Goal: Transaction & Acquisition: Purchase product/service

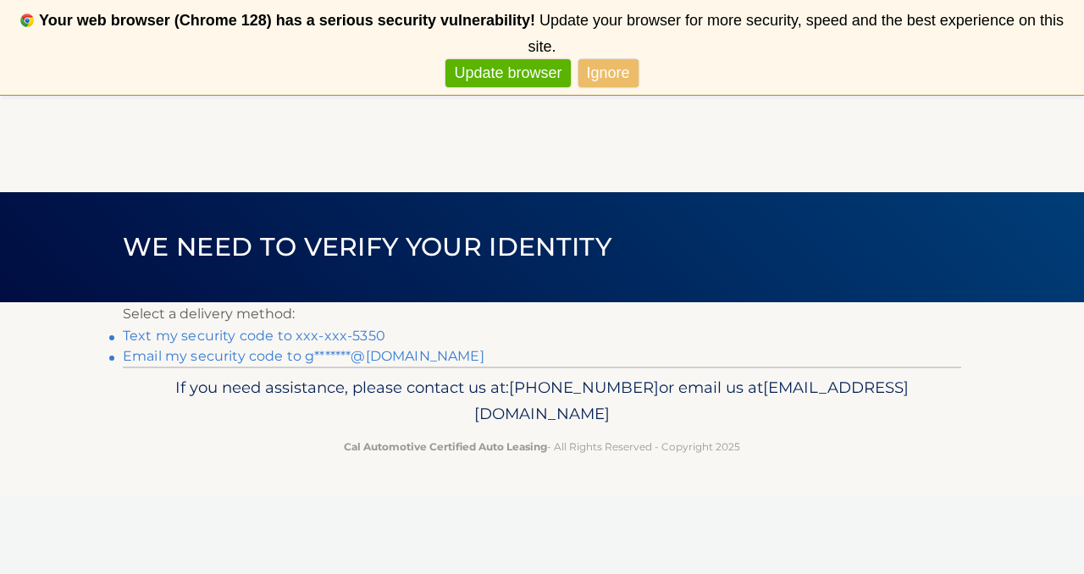
click at [193, 338] on link "Text my security code to xxx-xxx-5350" at bounding box center [254, 336] width 263 height 16
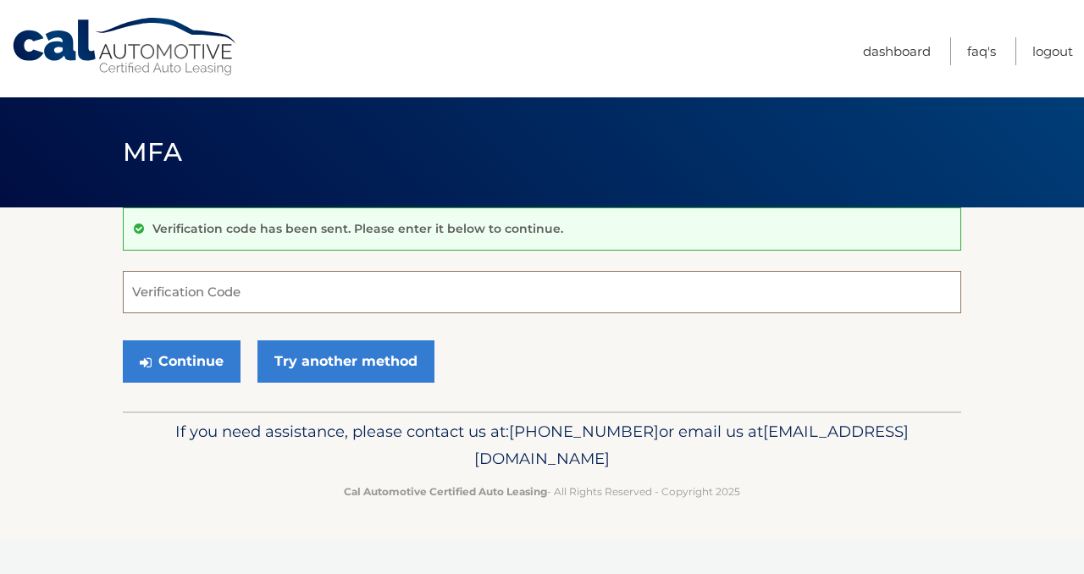
click at [249, 293] on input "Verification Code" at bounding box center [542, 292] width 839 height 42
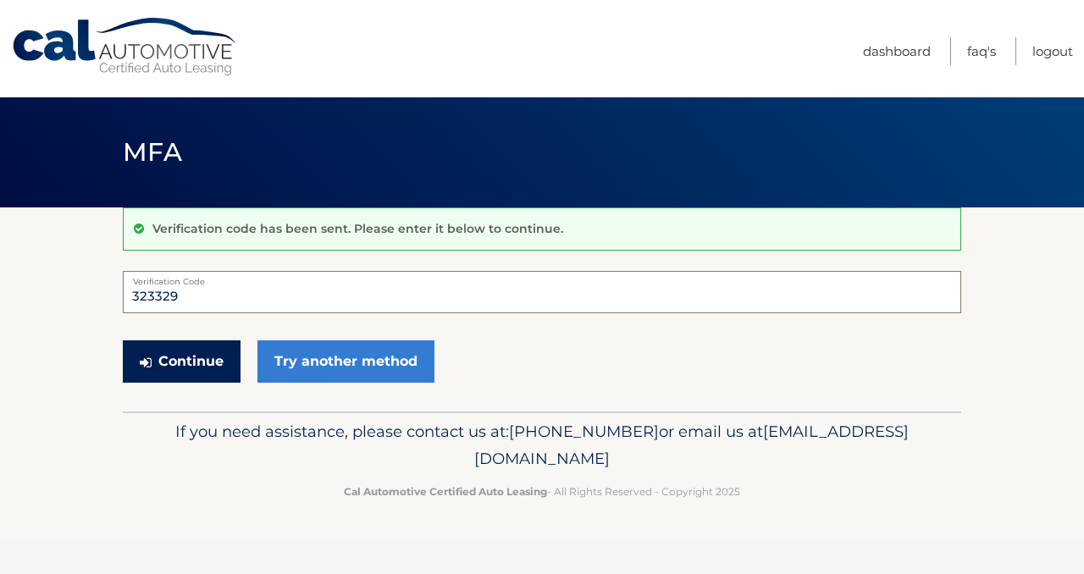
type input "323329"
click at [183, 346] on button "Continue" at bounding box center [182, 362] width 118 height 42
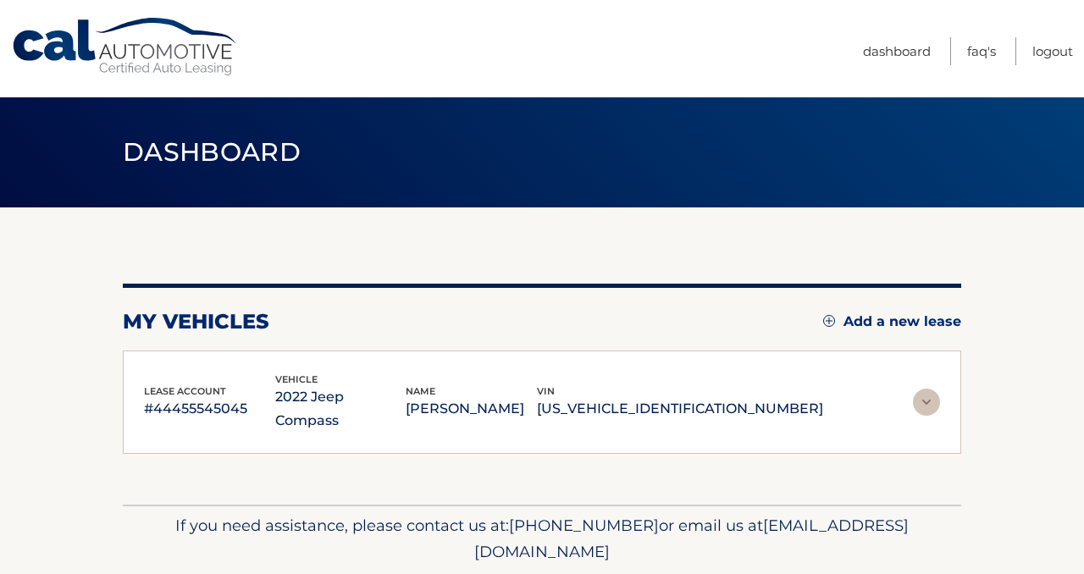
click at [180, 363] on div "lease account #44455545045 vehicle 2022 Jeep Compass name [PERSON_NAME] vin [US…" at bounding box center [542, 403] width 839 height 104
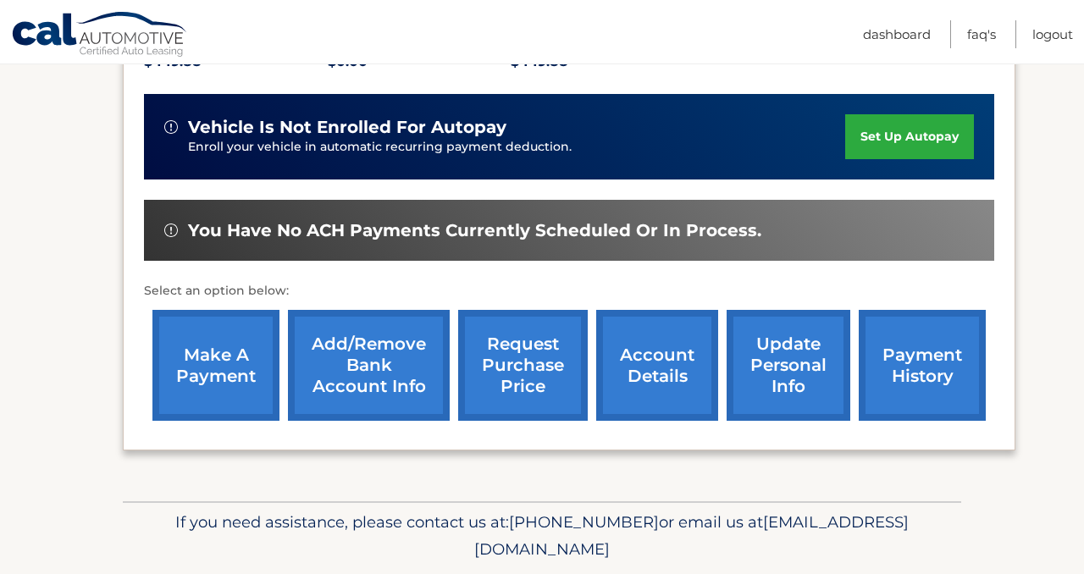
scroll to position [438, 0]
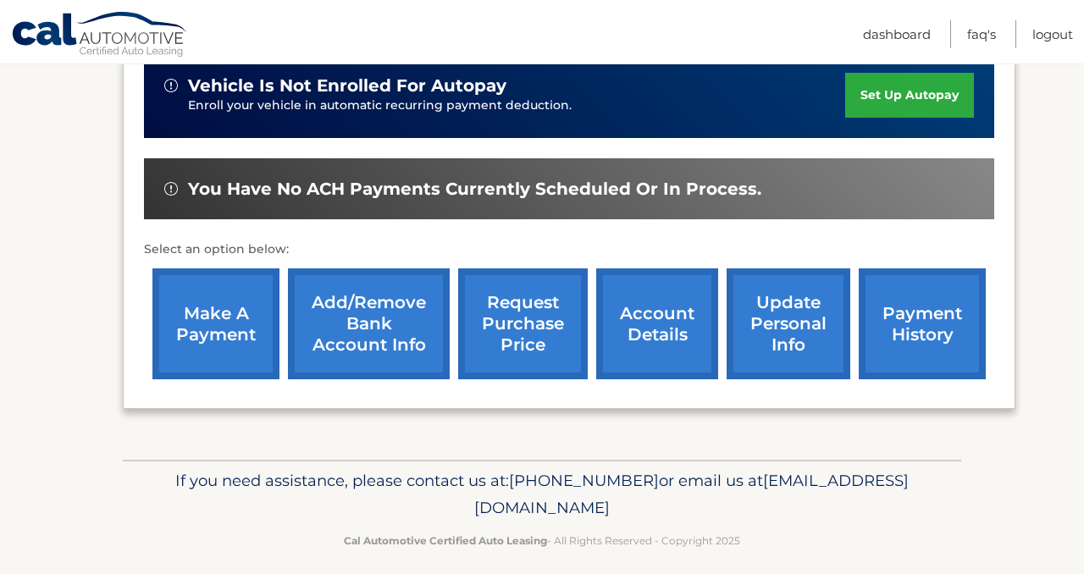
click at [671, 312] on link "account details" at bounding box center [657, 324] width 122 height 111
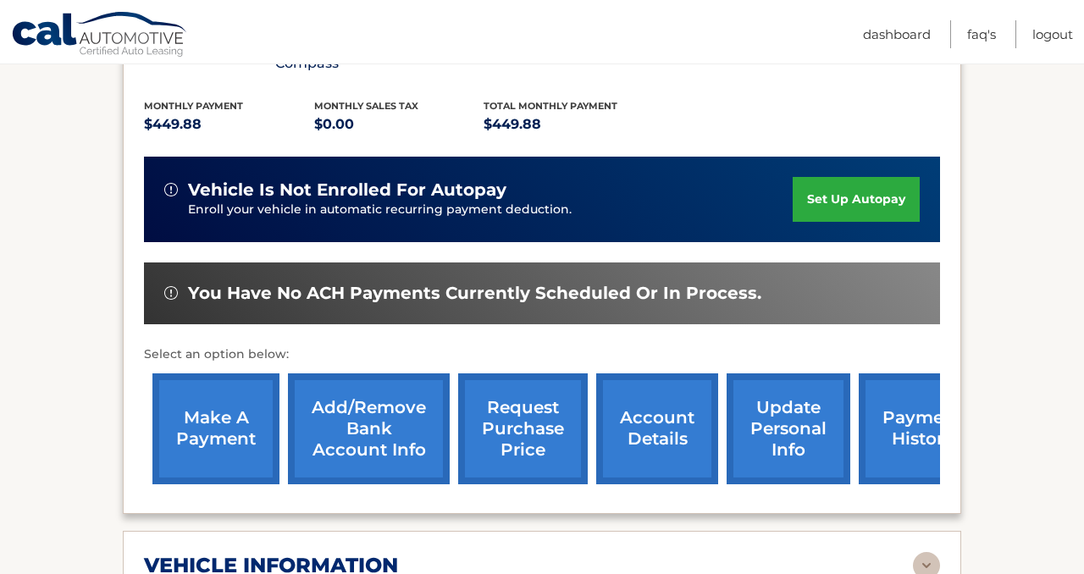
scroll to position [443, 0]
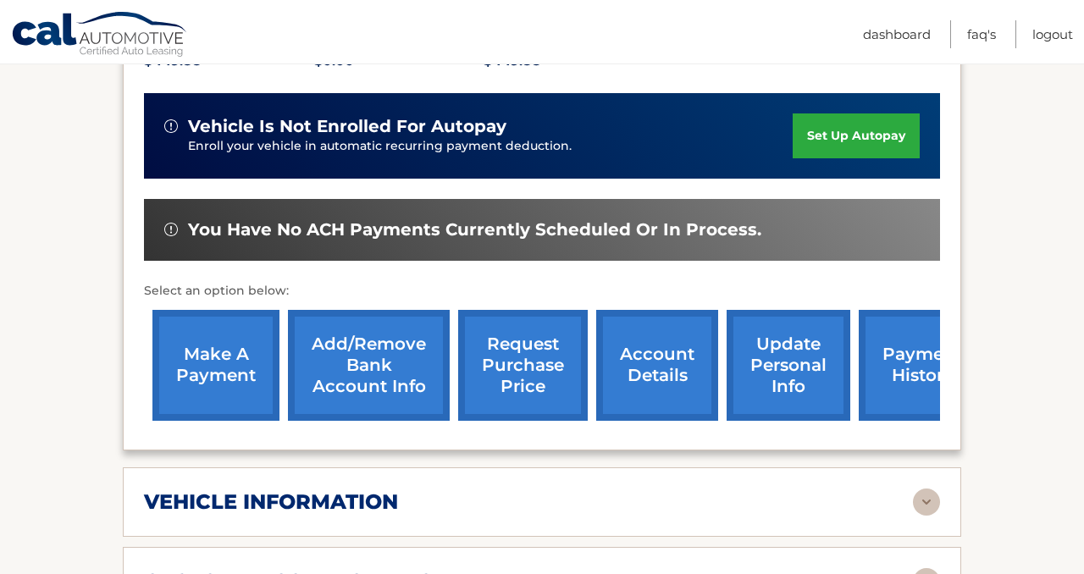
click at [899, 334] on link "payment history" at bounding box center [922, 365] width 127 height 111
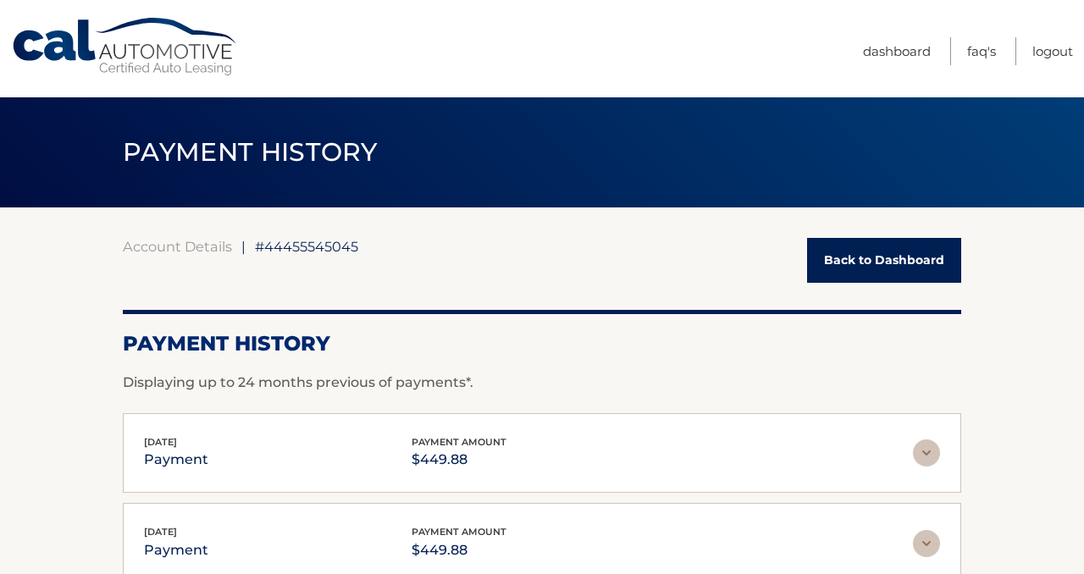
click at [889, 275] on link "Back to Dashboard" at bounding box center [884, 260] width 154 height 45
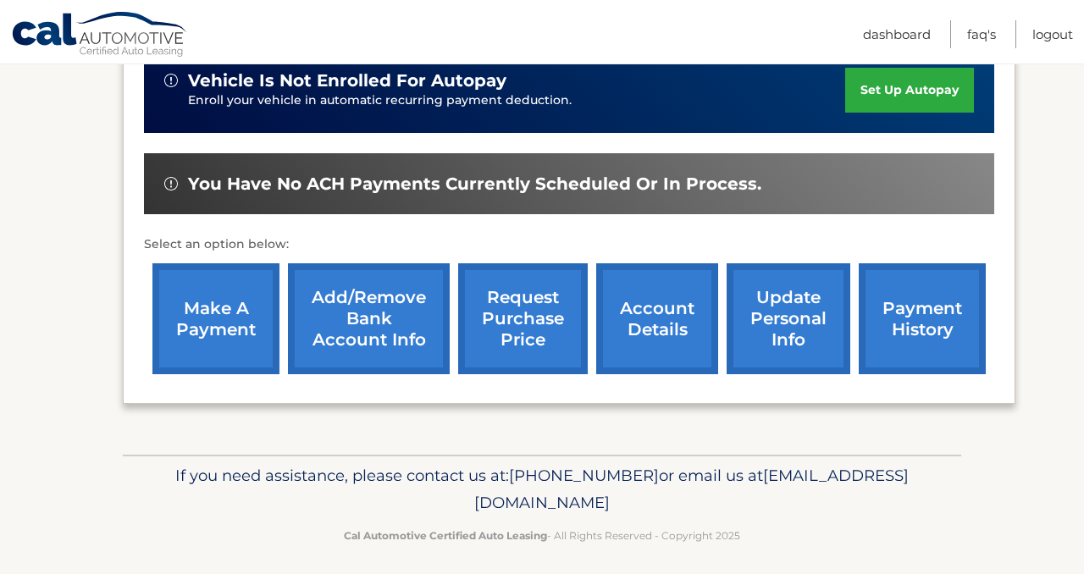
scroll to position [451, 0]
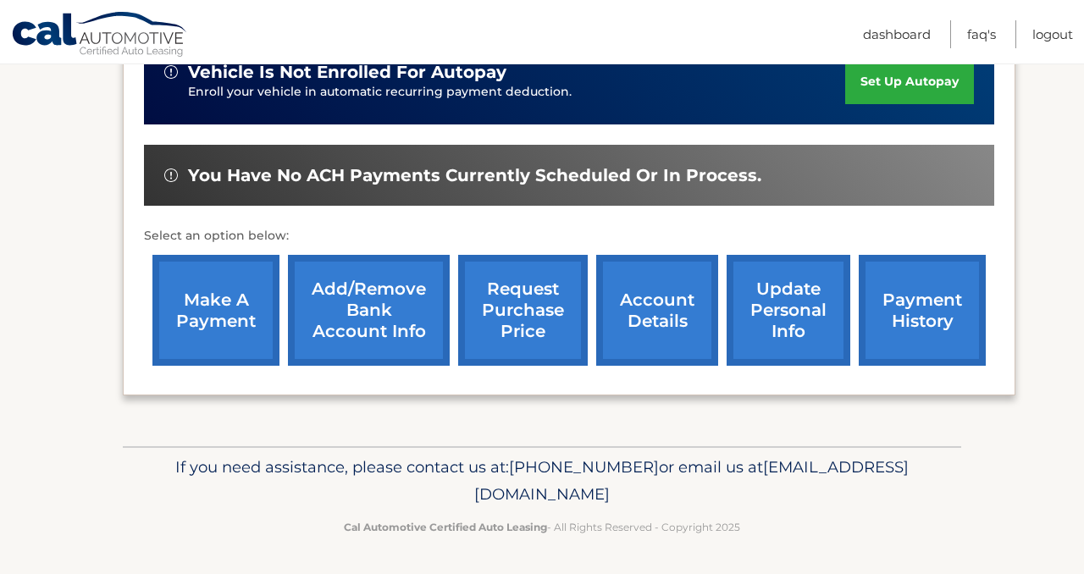
click at [667, 333] on link "account details" at bounding box center [657, 310] width 122 height 111
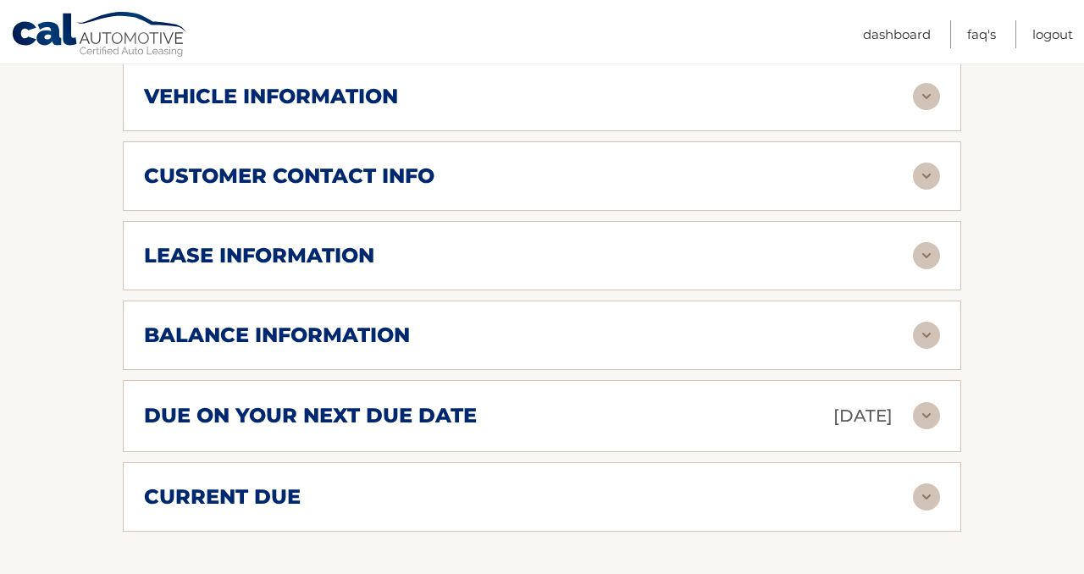
scroll to position [851, 0]
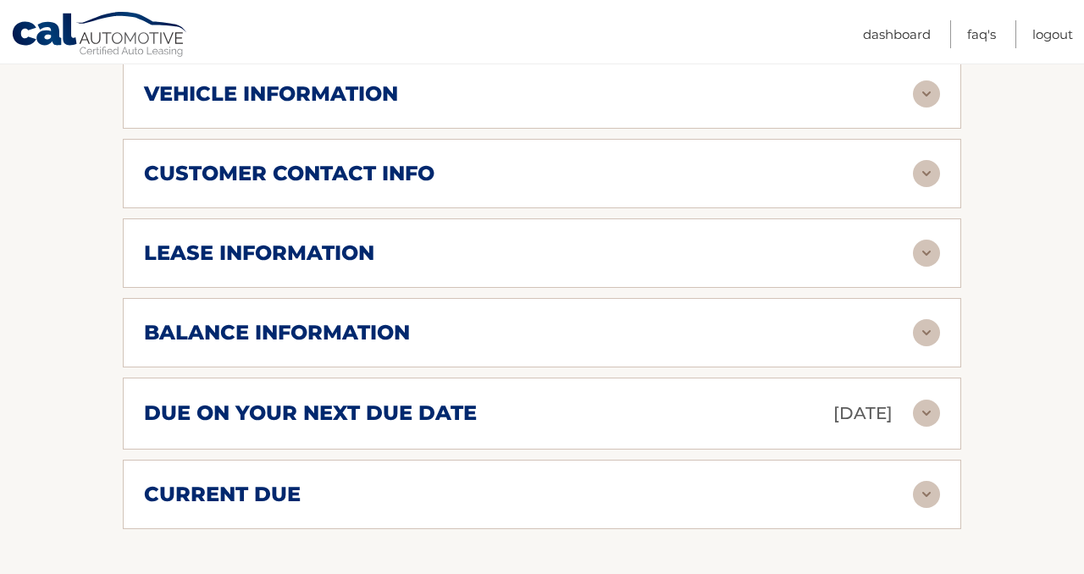
click at [493, 319] on div "balance information" at bounding box center [542, 332] width 796 height 27
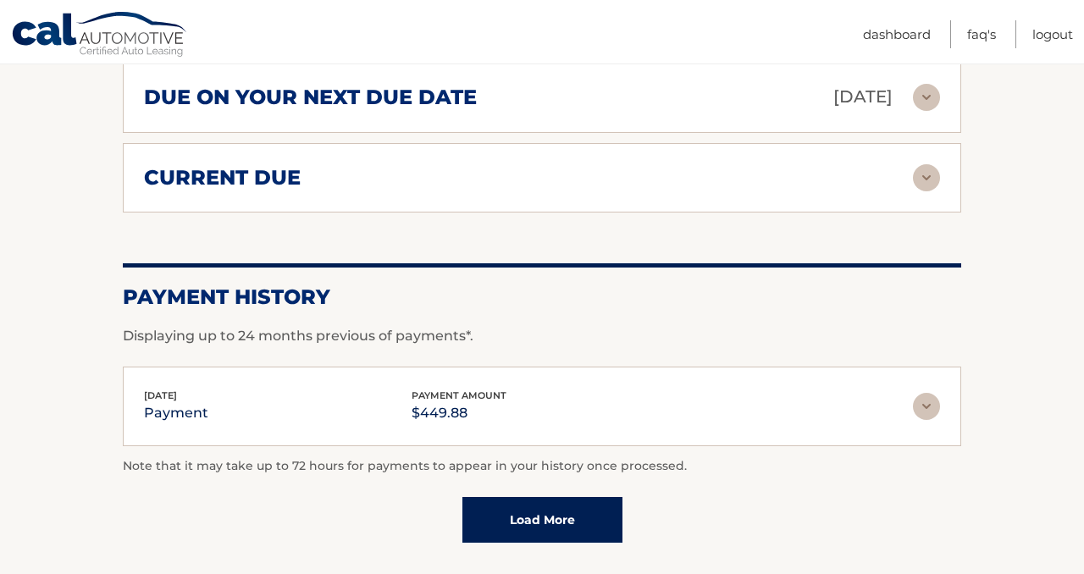
scroll to position [1432, 0]
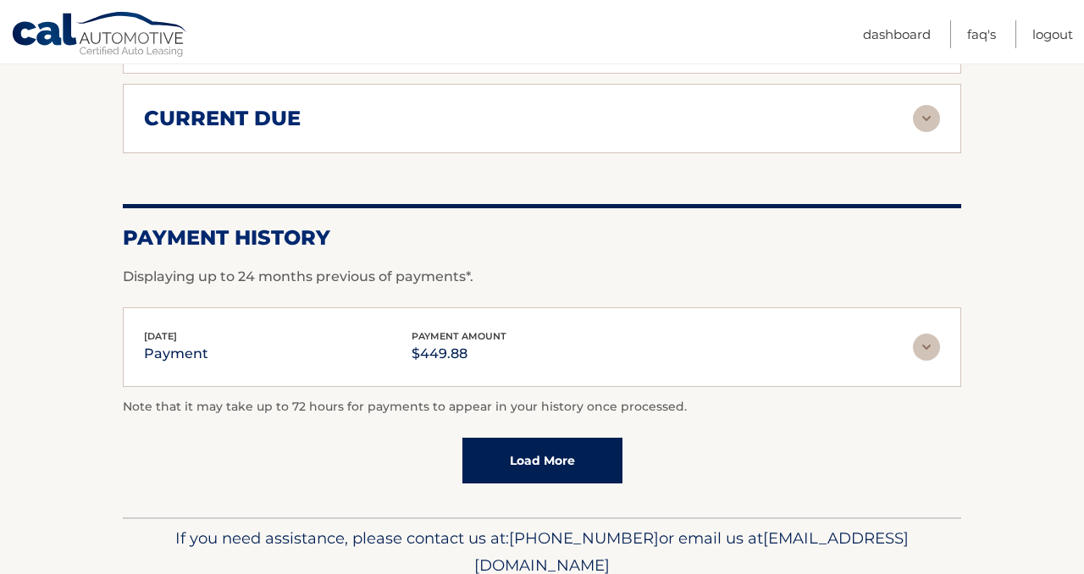
click at [917, 334] on img at bounding box center [926, 347] width 27 height 27
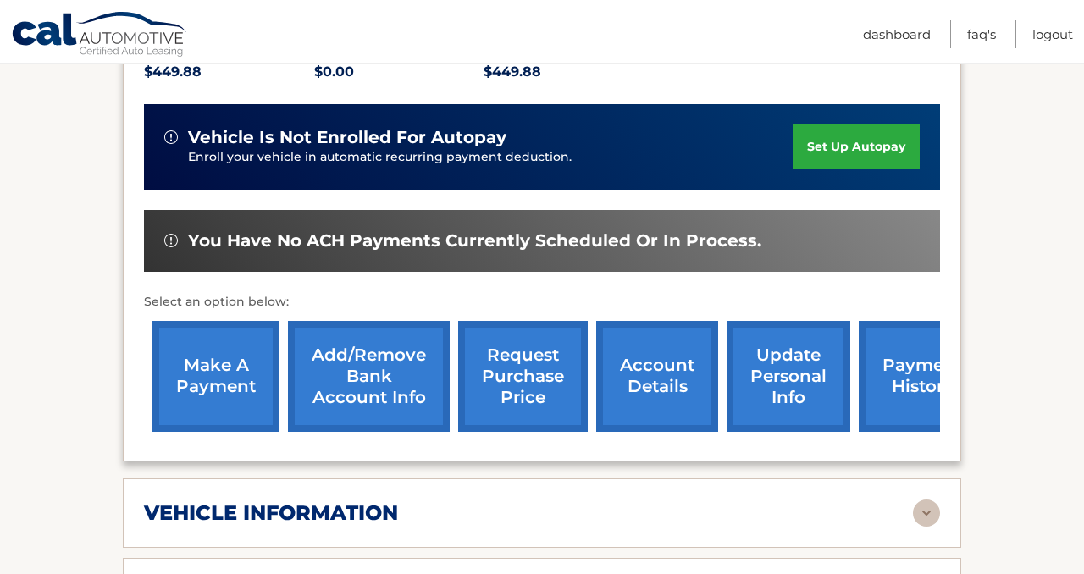
scroll to position [462, 0]
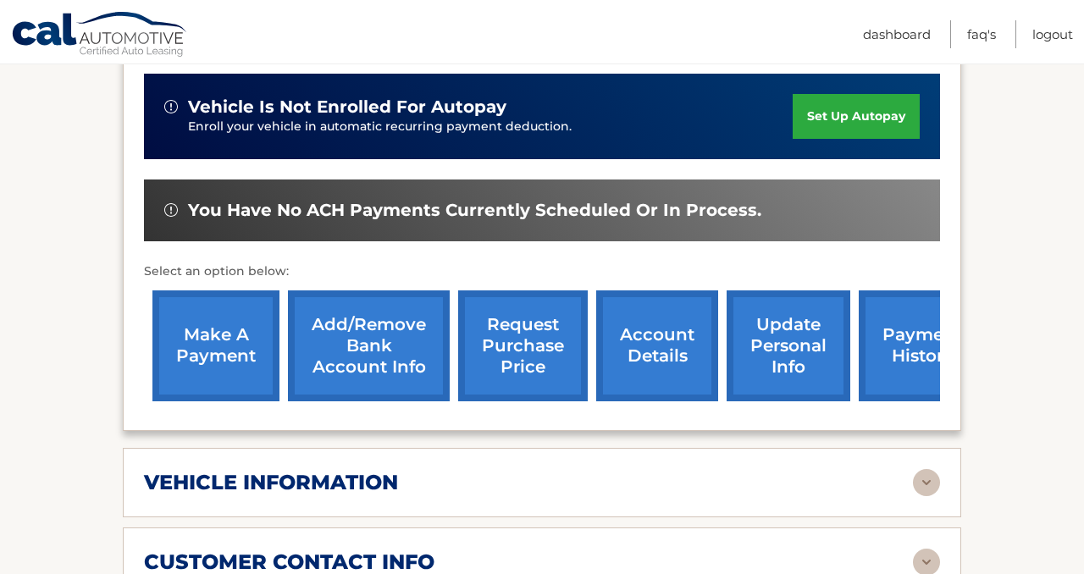
click at [223, 318] on link "make a payment" at bounding box center [215, 346] width 127 height 111
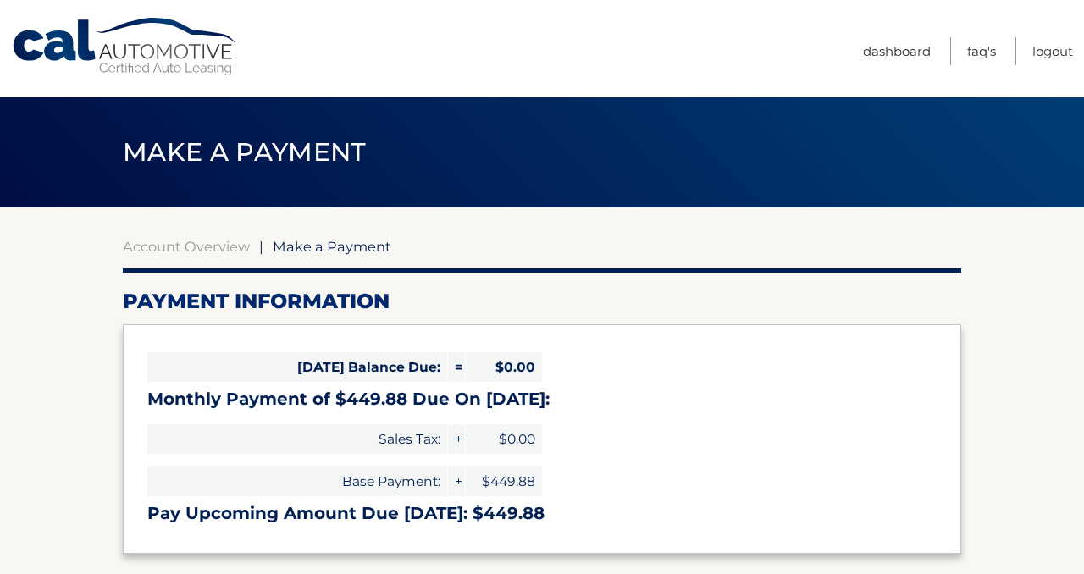
select select "NDE2ZDczZTMtMTgzZC00NzMzLWJkOWYtY2ViN2U0ODY3NWUy"
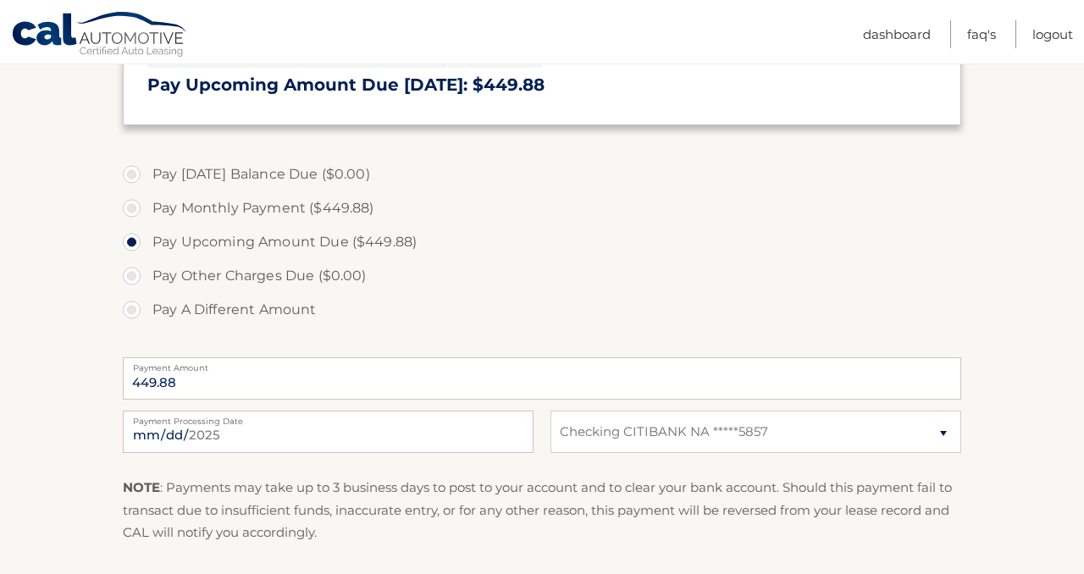
scroll to position [433, 0]
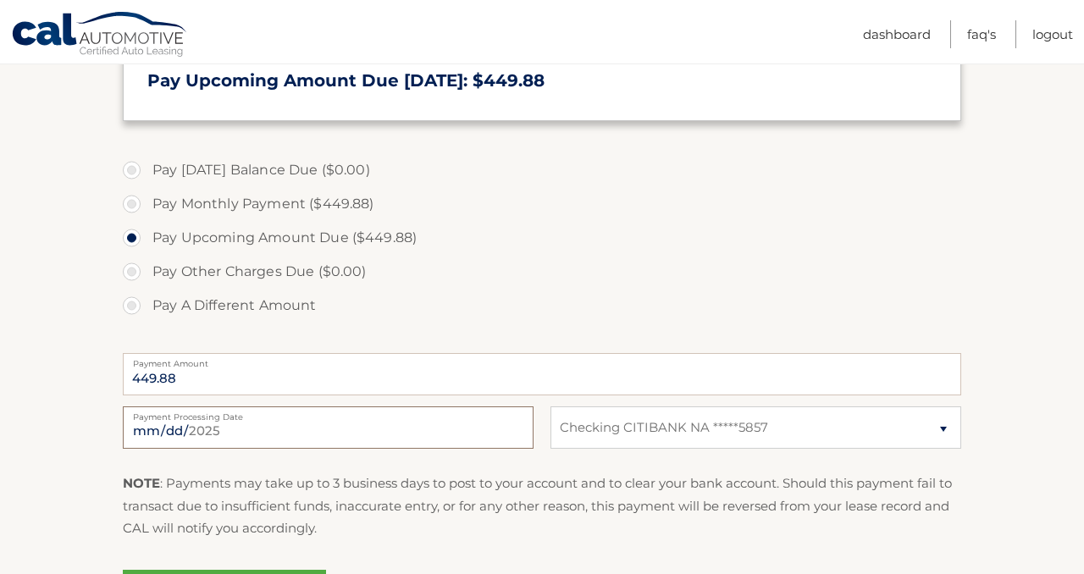
click at [170, 429] on input "[DATE]" at bounding box center [328, 428] width 411 height 42
type input "[DATE]"
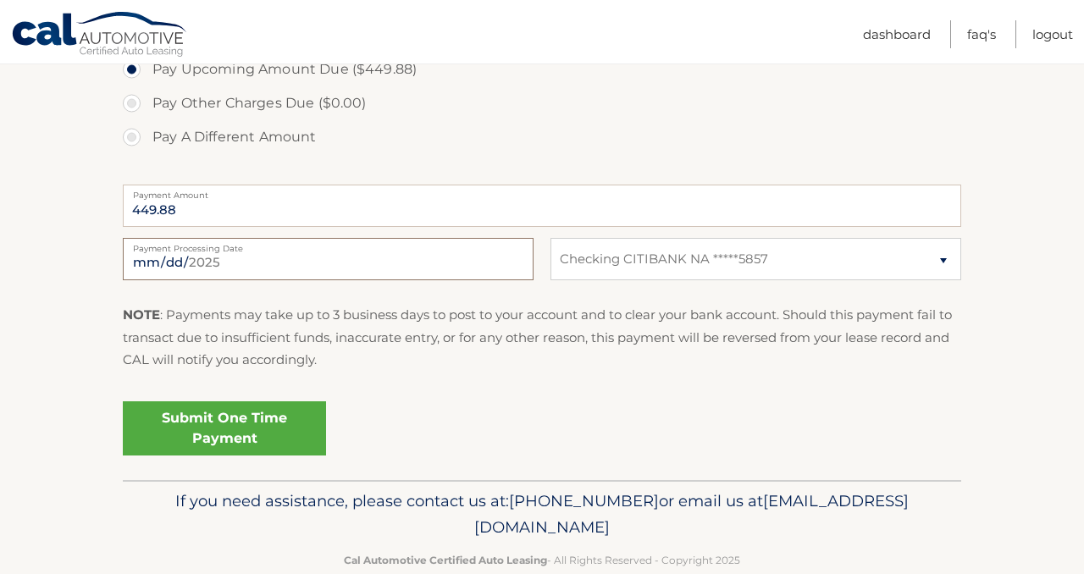
scroll to position [603, 0]
click at [223, 420] on link "Submit One Time Payment" at bounding box center [224, 427] width 203 height 54
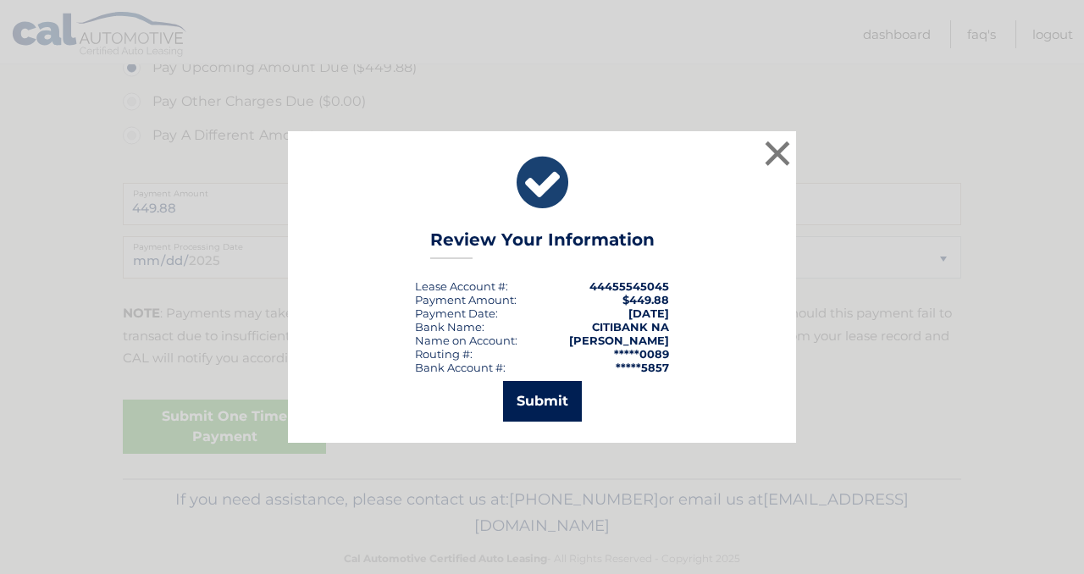
click at [534, 406] on button "Submit" at bounding box center [542, 401] width 79 height 41
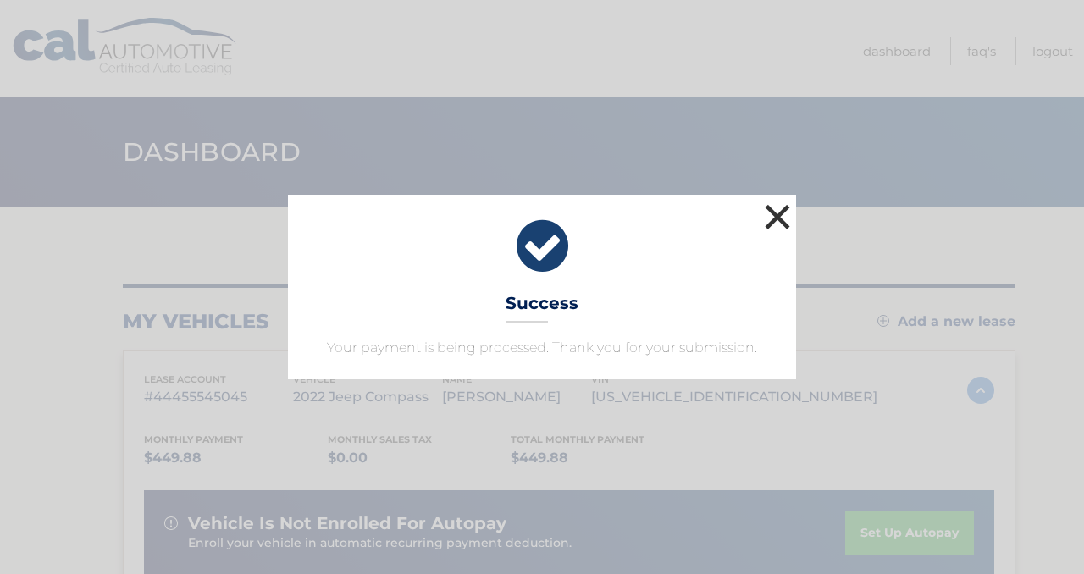
click at [781, 226] on button "×" at bounding box center [778, 217] width 34 height 34
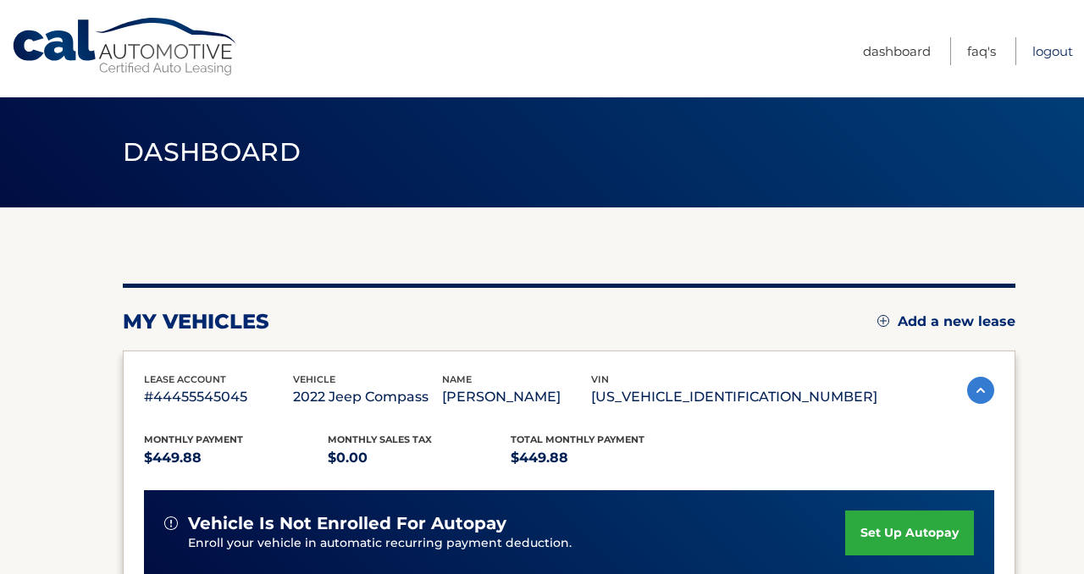
click at [1056, 45] on link "Logout" at bounding box center [1053, 51] width 41 height 28
